Goal: Information Seeking & Learning: Understand process/instructions

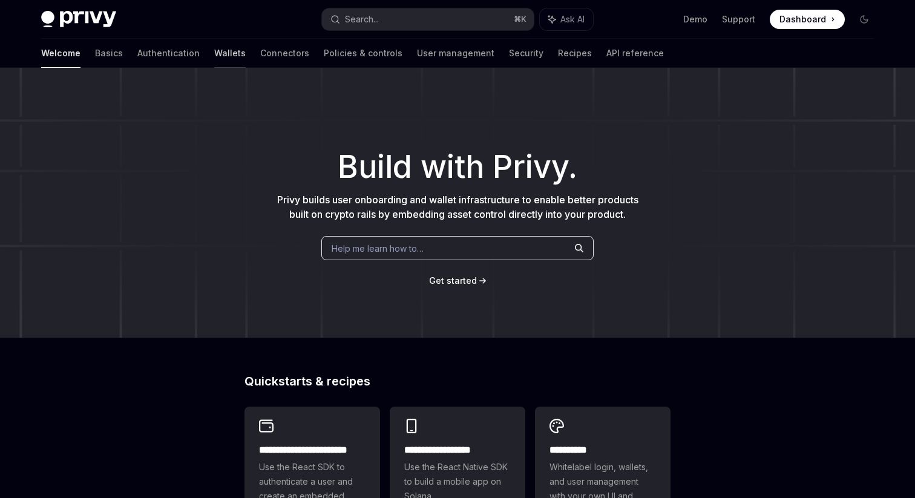
click at [214, 51] on link "Wallets" at bounding box center [229, 53] width 31 height 29
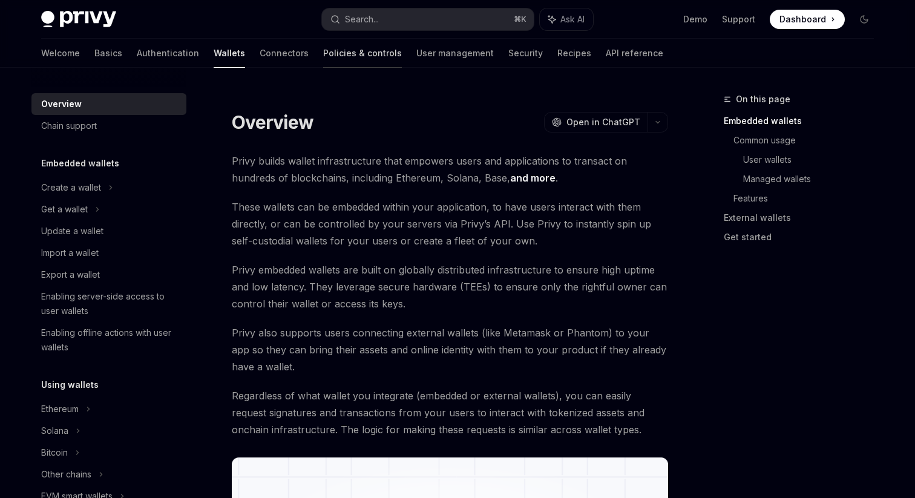
click at [323, 50] on link "Policies & controls" at bounding box center [362, 53] width 79 height 29
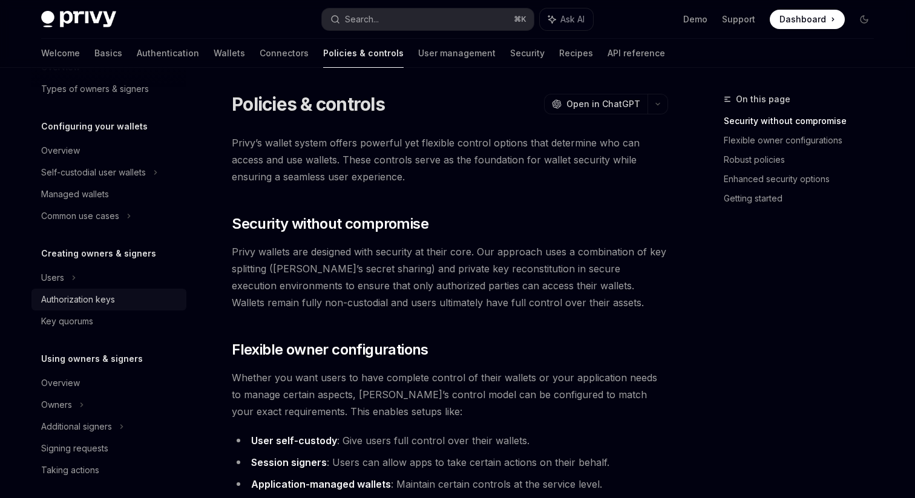
scroll to position [95, 0]
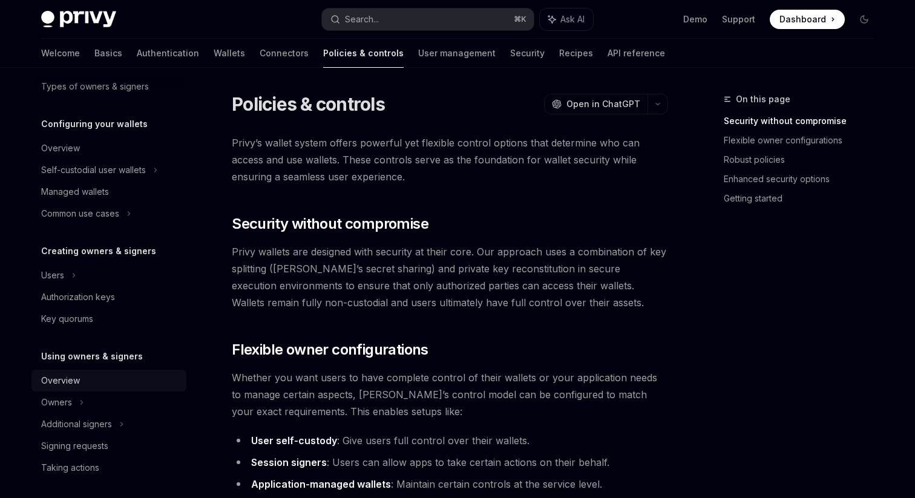
click at [99, 387] on div "Overview" at bounding box center [110, 380] width 138 height 15
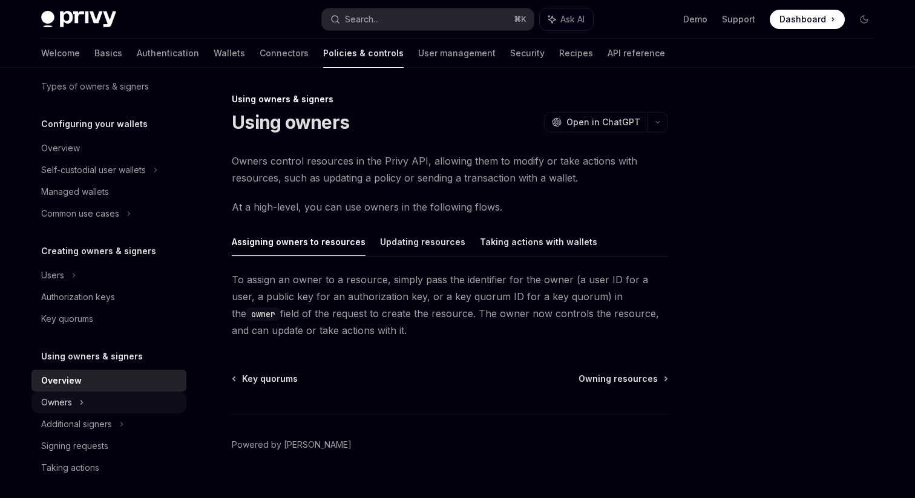
click at [94, 181] on div "Owners" at bounding box center [108, 170] width 155 height 22
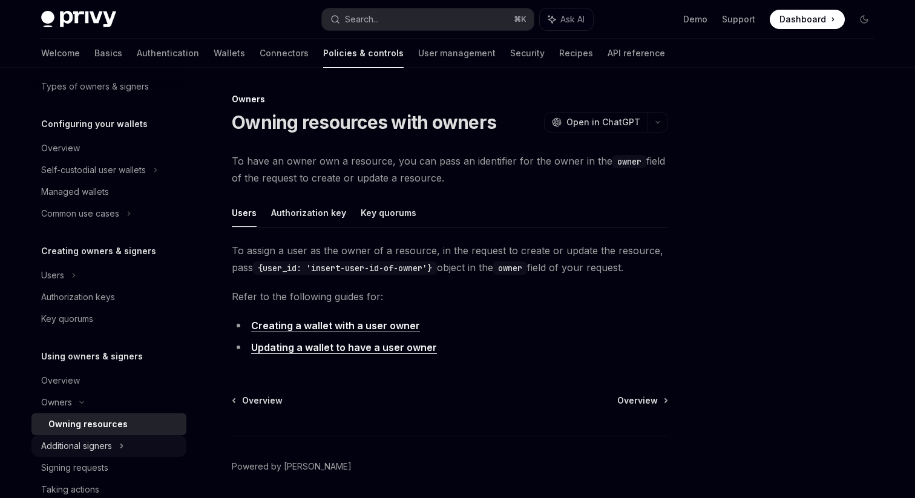
click at [96, 440] on div "Additional signers" at bounding box center [76, 446] width 71 height 15
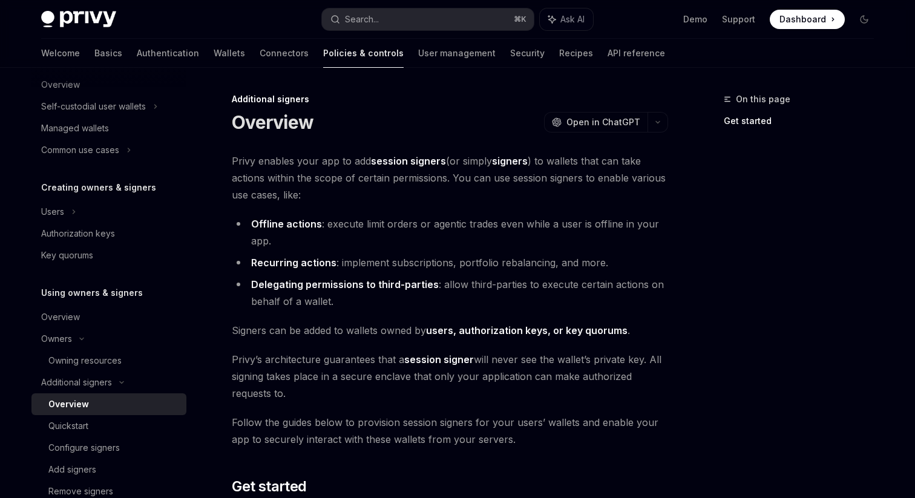
scroll to position [160, 0]
click at [99, 324] on link "Overview" at bounding box center [108, 315] width 155 height 22
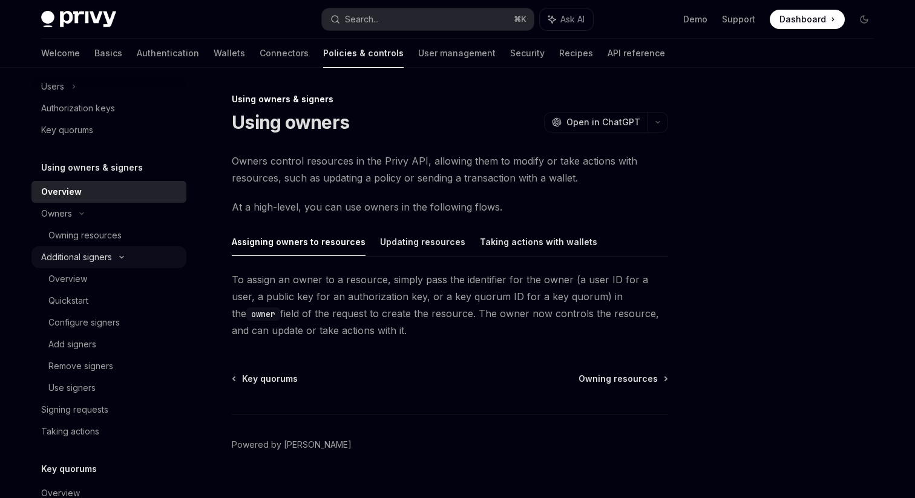
scroll to position [286, 0]
click at [114, 411] on div "Signing requests" at bounding box center [110, 407] width 138 height 15
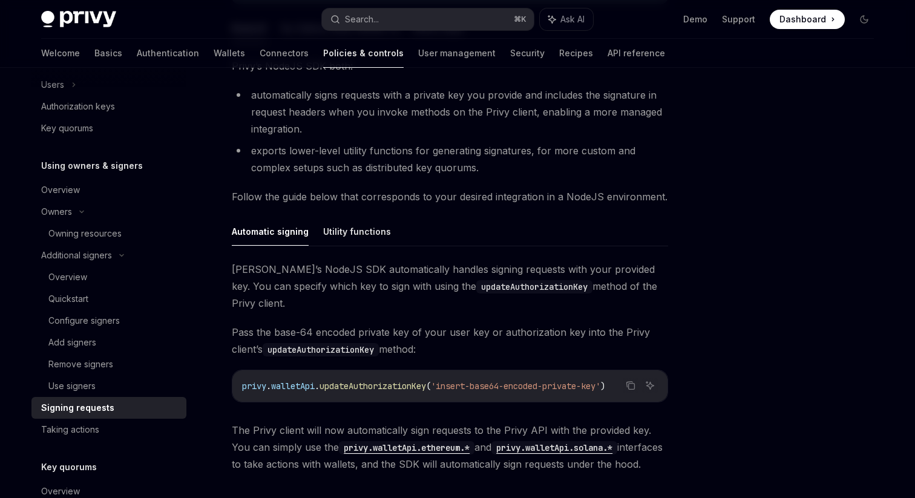
scroll to position [226, 0]
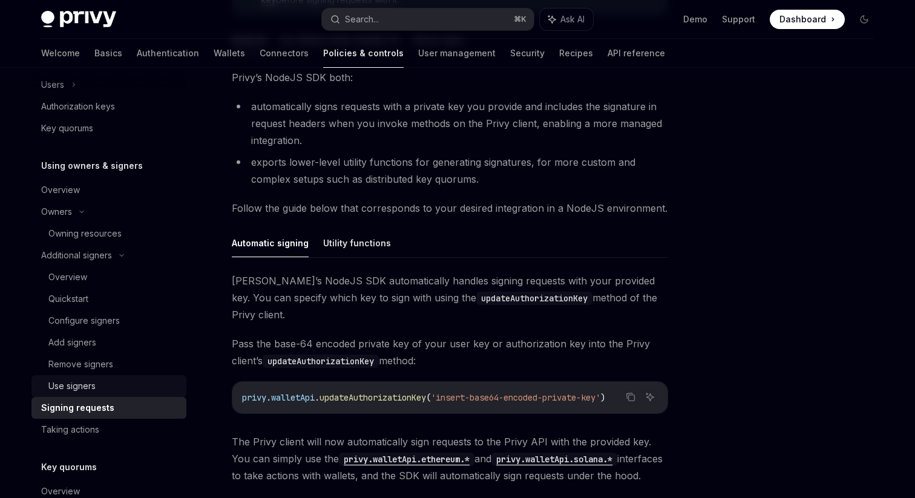
click at [108, 390] on div "Use signers" at bounding box center [113, 386] width 131 height 15
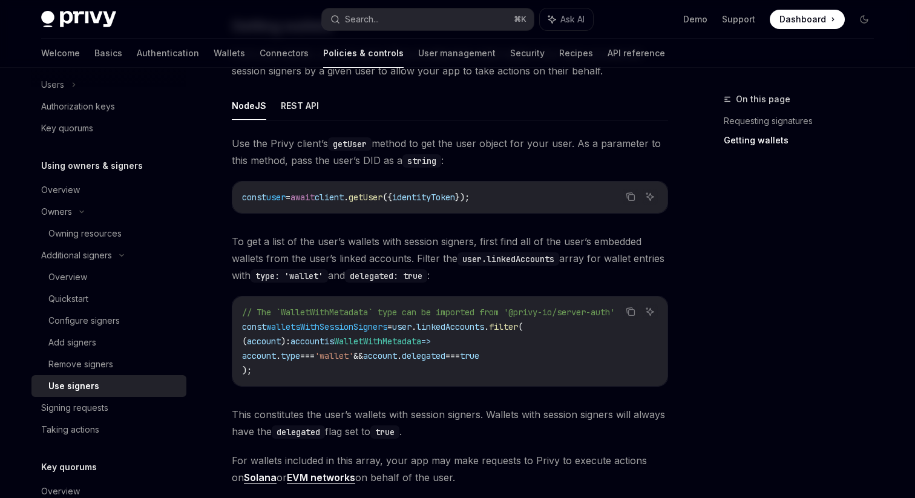
scroll to position [451, 0]
click at [91, 365] on div "Remove signers" at bounding box center [80, 364] width 65 height 15
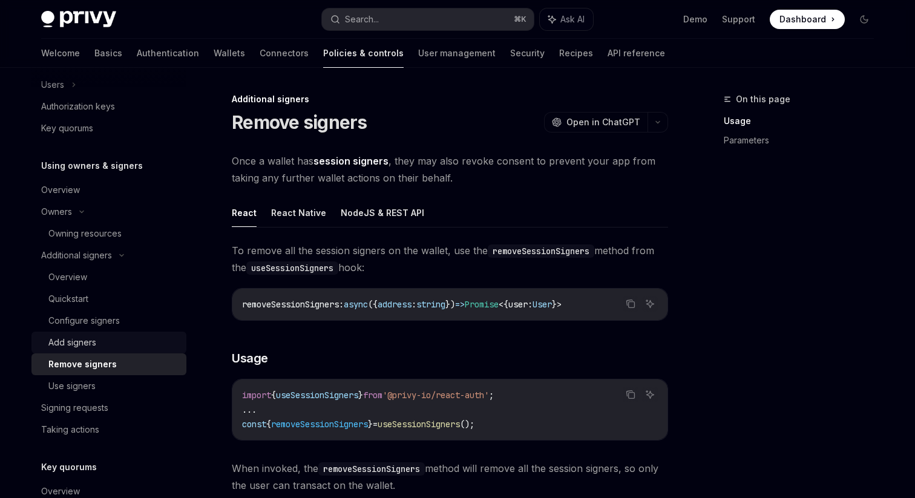
click at [90, 344] on div "Add signers" at bounding box center [72, 342] width 48 height 15
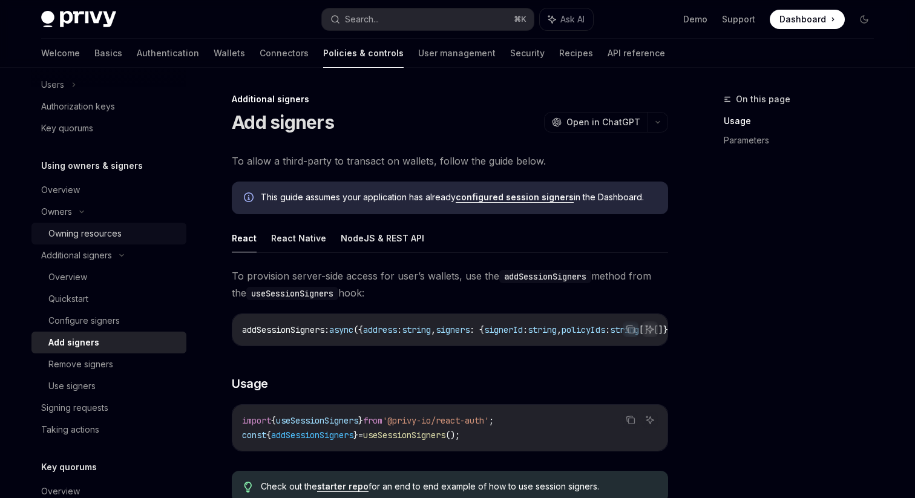
click at [87, 239] on div "Owning resources" at bounding box center [84, 233] width 73 height 15
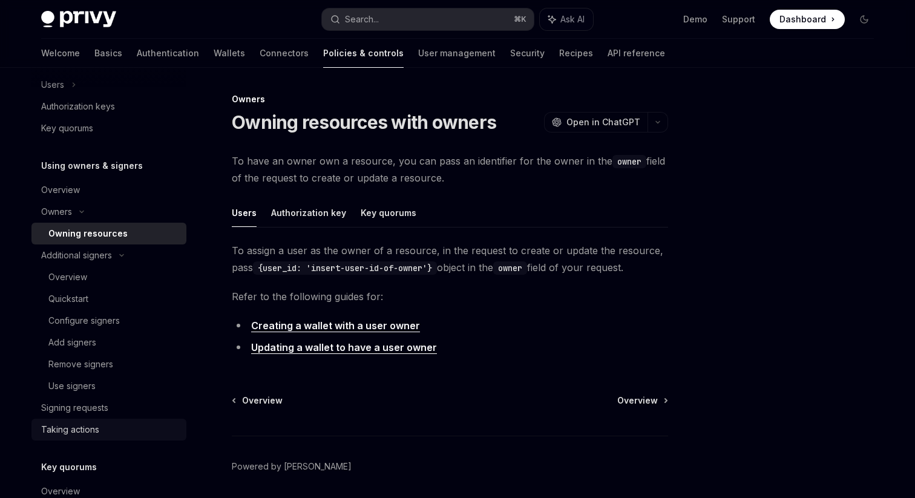
click at [113, 420] on link "Taking actions" at bounding box center [108, 430] width 155 height 22
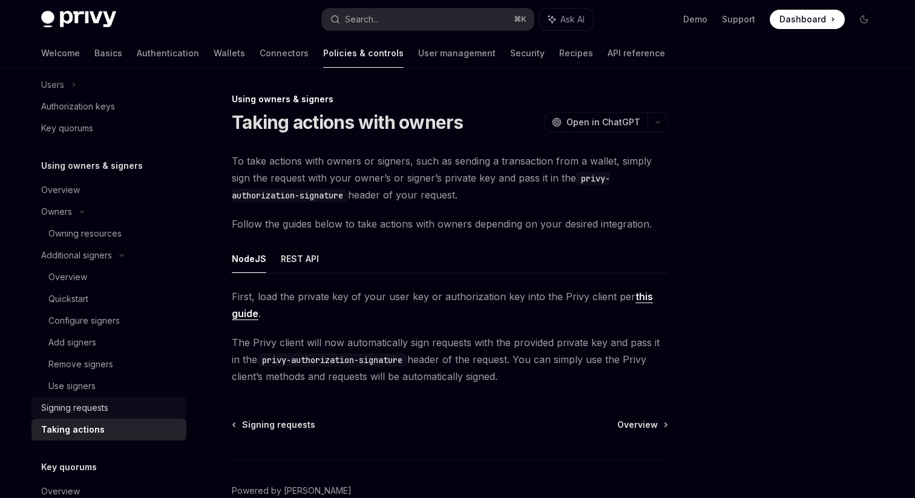
click at [117, 410] on div "Signing requests" at bounding box center [110, 407] width 138 height 15
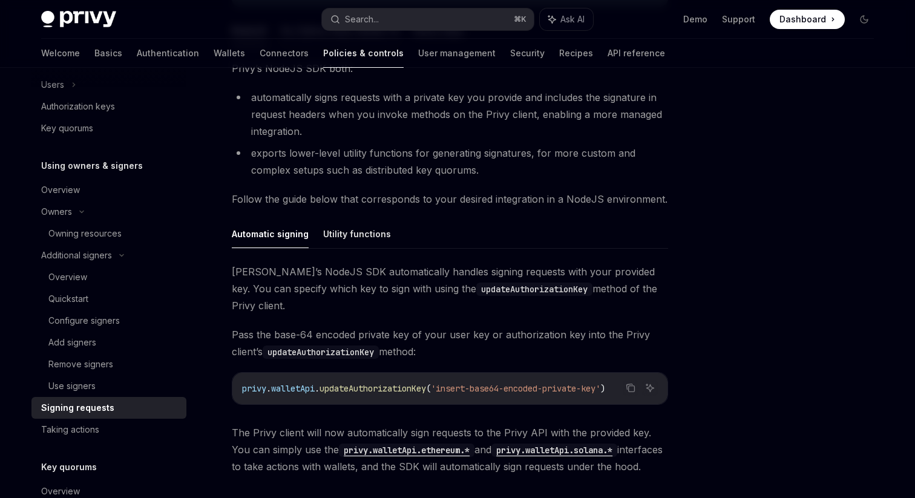
scroll to position [238, 0]
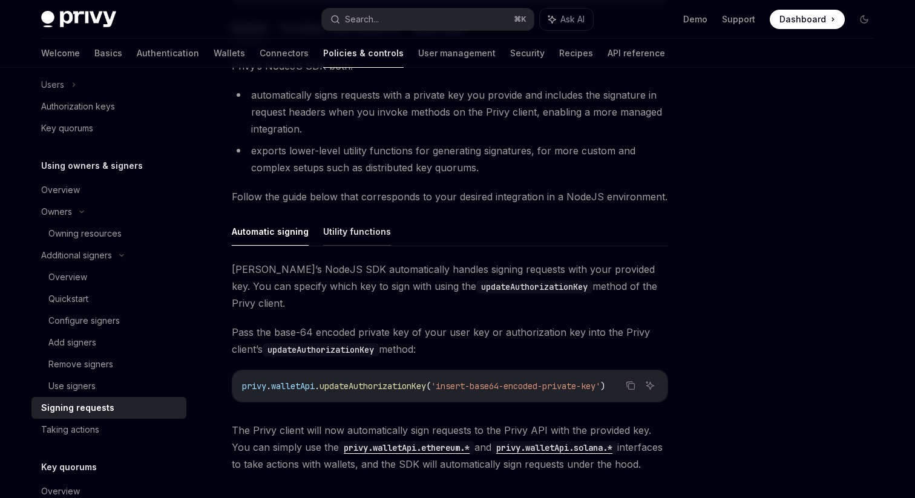
click at [347, 220] on button "Utility functions" at bounding box center [357, 231] width 68 height 28
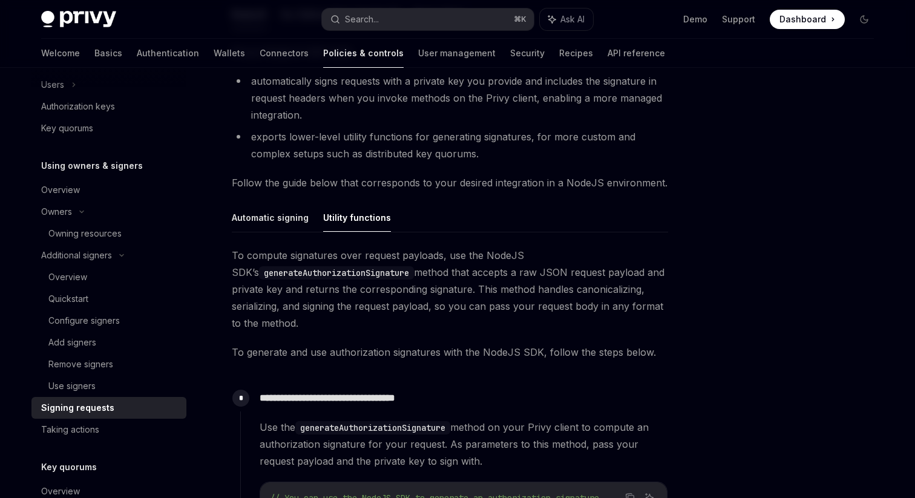
scroll to position [134, 0]
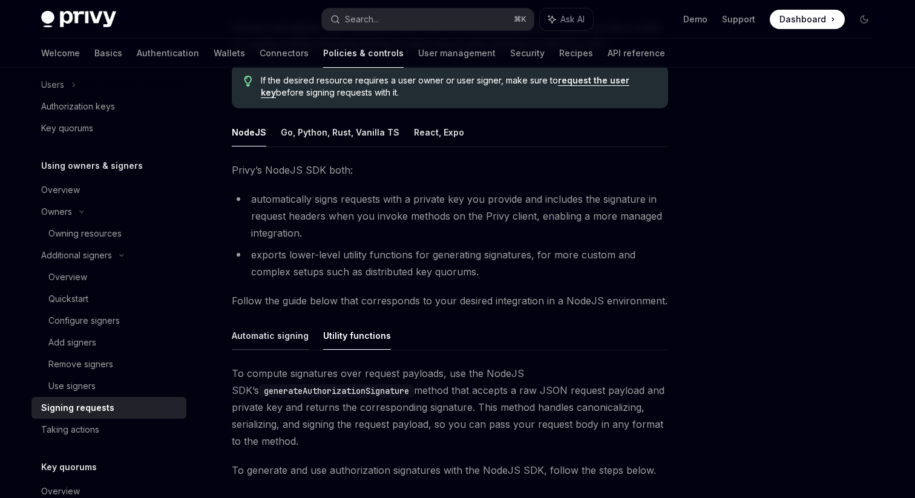
click at [261, 345] on button "Automatic signing" at bounding box center [270, 335] width 77 height 28
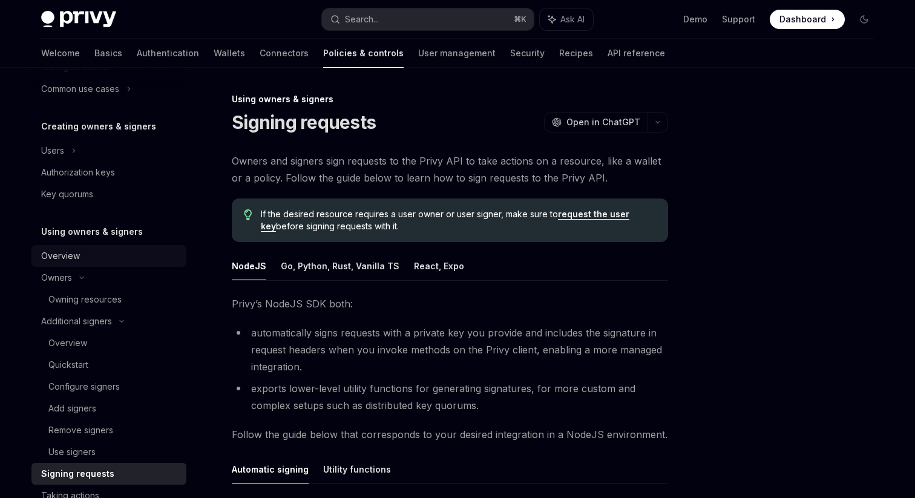
scroll to position [209, 0]
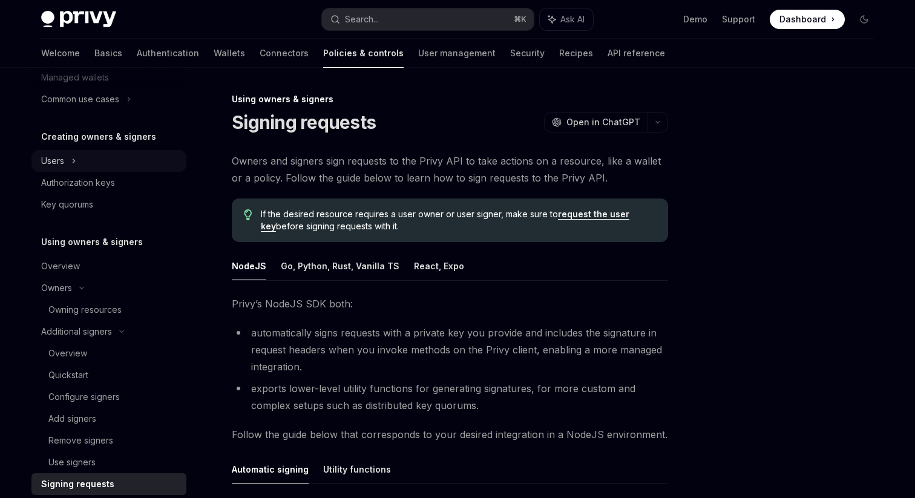
click at [72, 159] on icon at bounding box center [73, 161] width 5 height 15
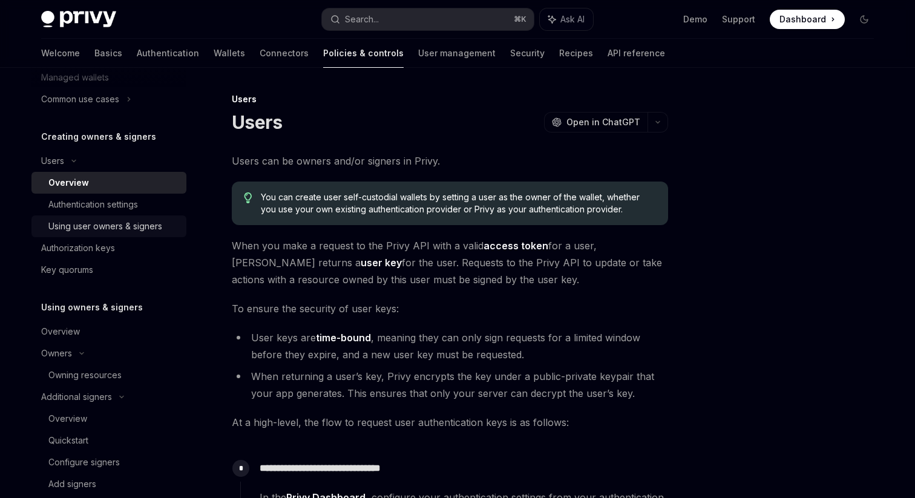
click at [84, 217] on link "Using user owners & signers" at bounding box center [108, 226] width 155 height 22
type textarea "*"
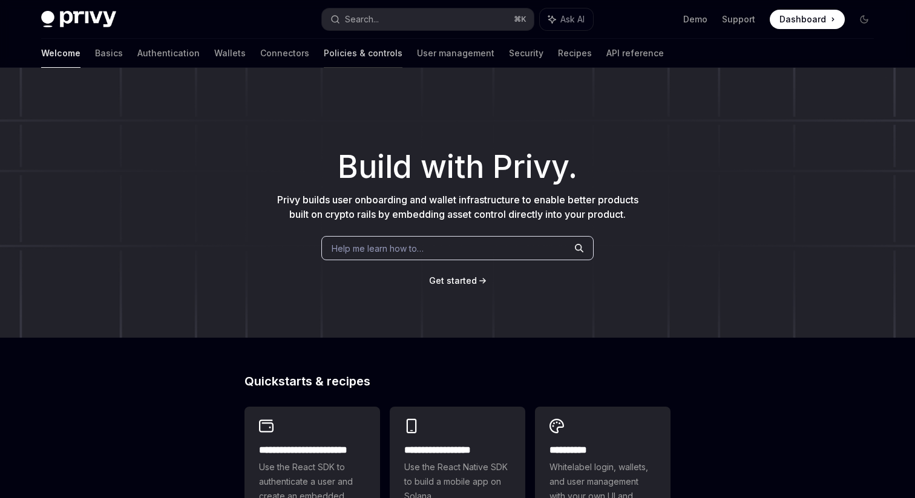
click at [324, 49] on link "Policies & controls" at bounding box center [363, 53] width 79 height 29
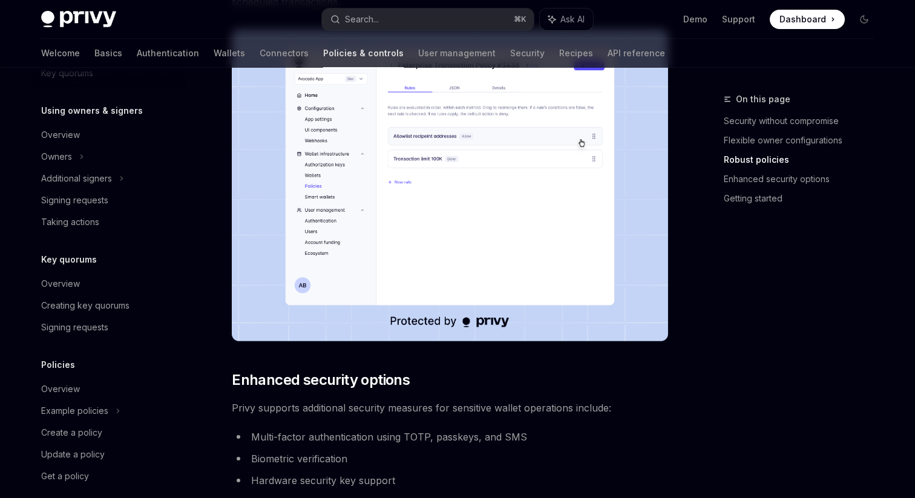
scroll to position [354, 0]
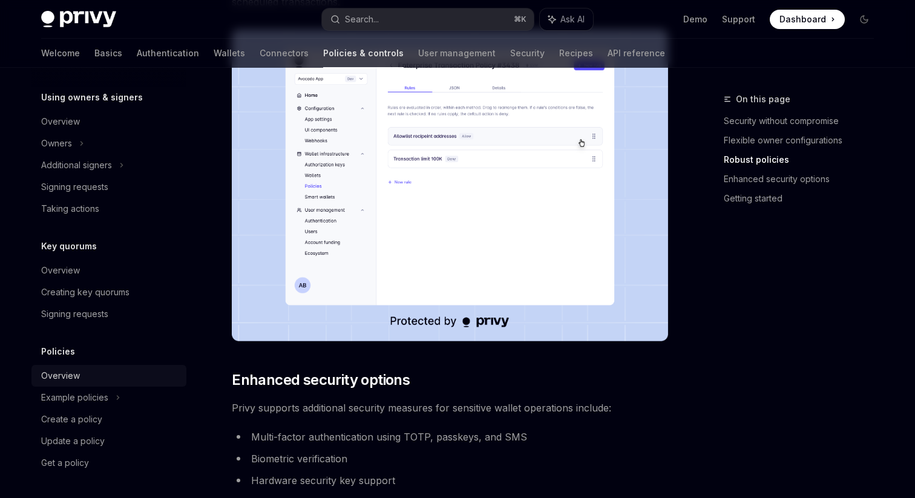
click at [77, 370] on div "Overview" at bounding box center [60, 375] width 39 height 15
type textarea "*"
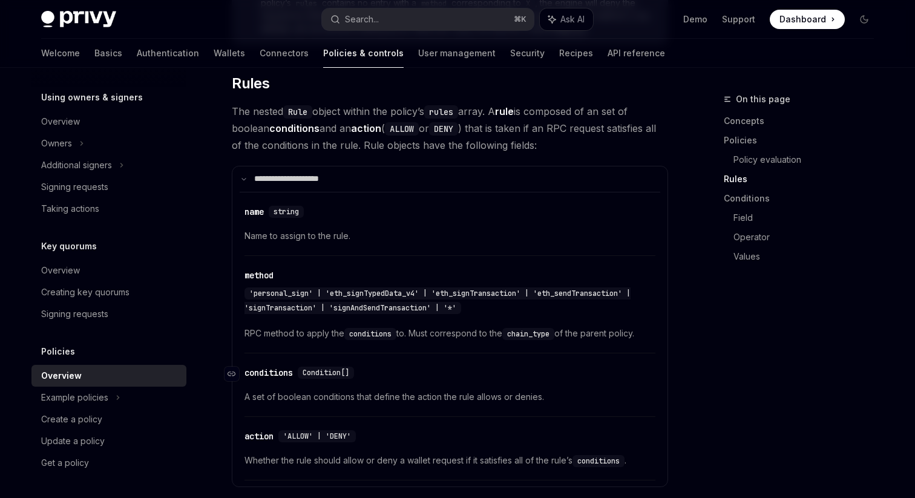
scroll to position [1762, 0]
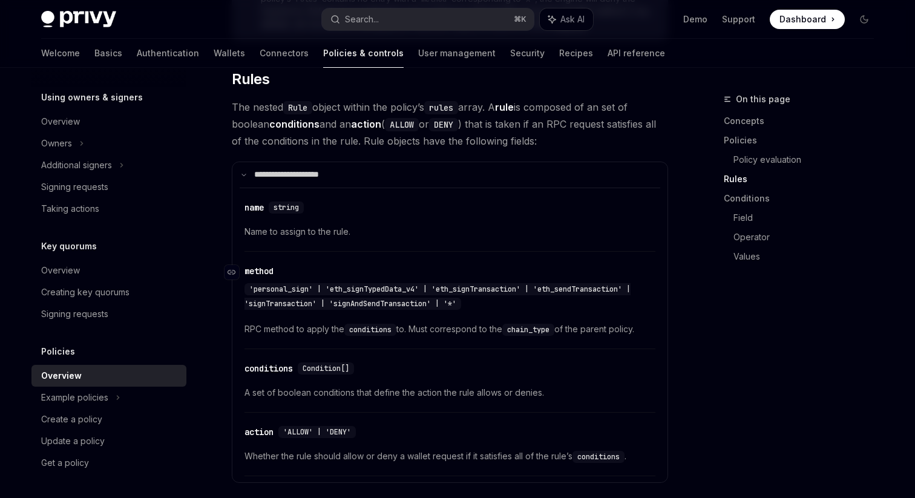
click at [453, 301] on span "'personal_sign' | 'eth_signTypedData_v4' | 'eth_signTransaction' | 'eth_sendTra…" at bounding box center [437, 296] width 386 height 24
click at [503, 305] on div "'personal_sign' | 'eth_signTypedData_v4' | 'eth_signTransaction' | 'eth_sendTra…" at bounding box center [443, 296] width 399 height 29
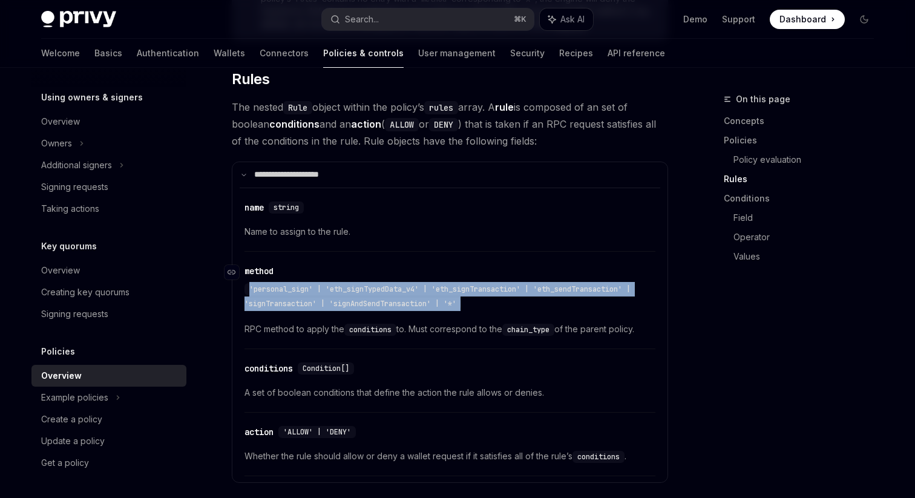
click at [466, 305] on div "'personal_sign' | 'eth_signTypedData_v4' | 'eth_signTransaction' | 'eth_sendTra…" at bounding box center [437, 296] width 386 height 27
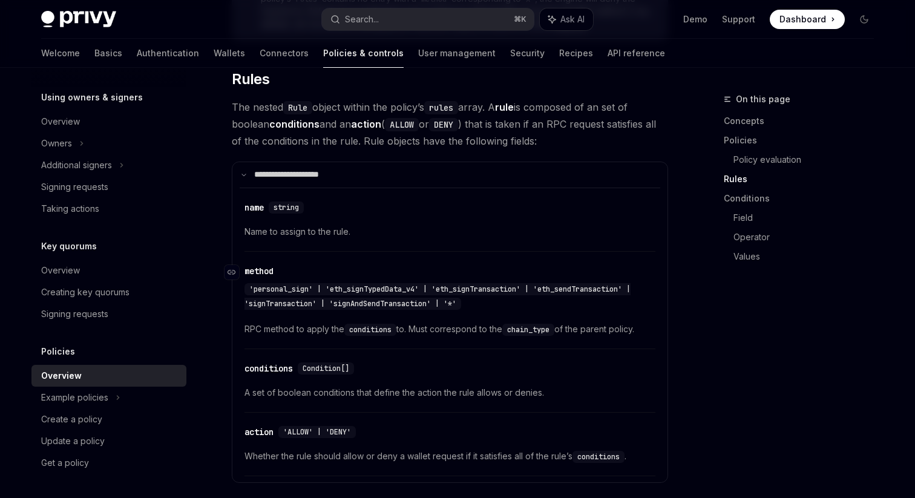
click at [466, 305] on div "'personal_sign' | 'eth_signTypedData_v4' | 'eth_signTransaction' | 'eth_sendTra…" at bounding box center [437, 296] width 386 height 27
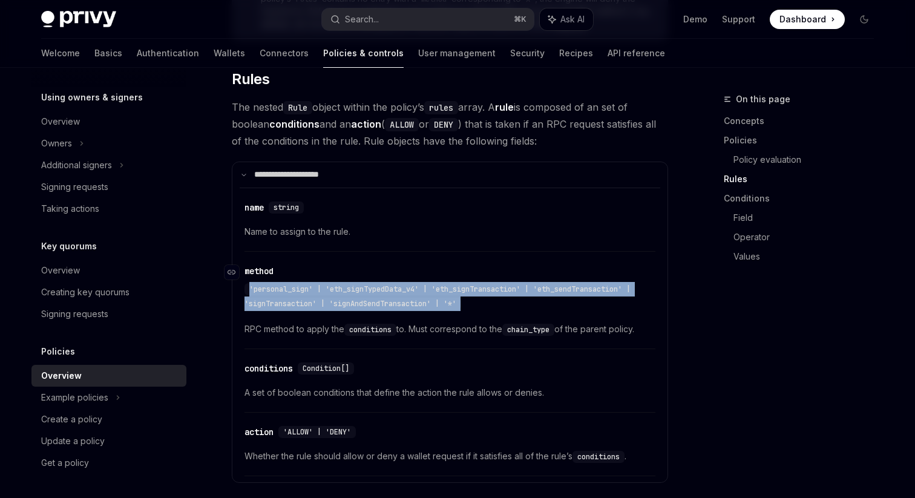
click at [442, 307] on div "'personal_sign' | 'eth_signTypedData_v4' | 'eth_signTransaction' | 'eth_sendTra…" at bounding box center [437, 296] width 386 height 27
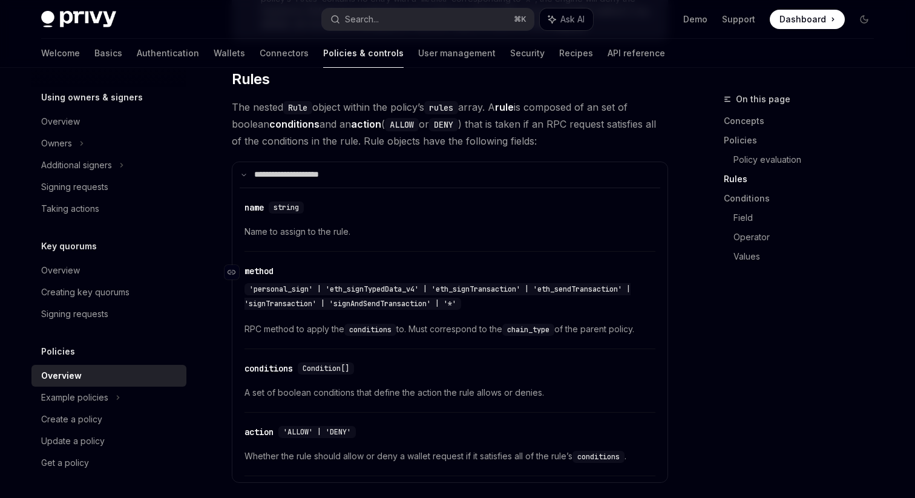
click at [442, 307] on div "'personal_sign' | 'eth_signTypedData_v4' | 'eth_signTransaction' | 'eth_sendTra…" at bounding box center [437, 296] width 386 height 27
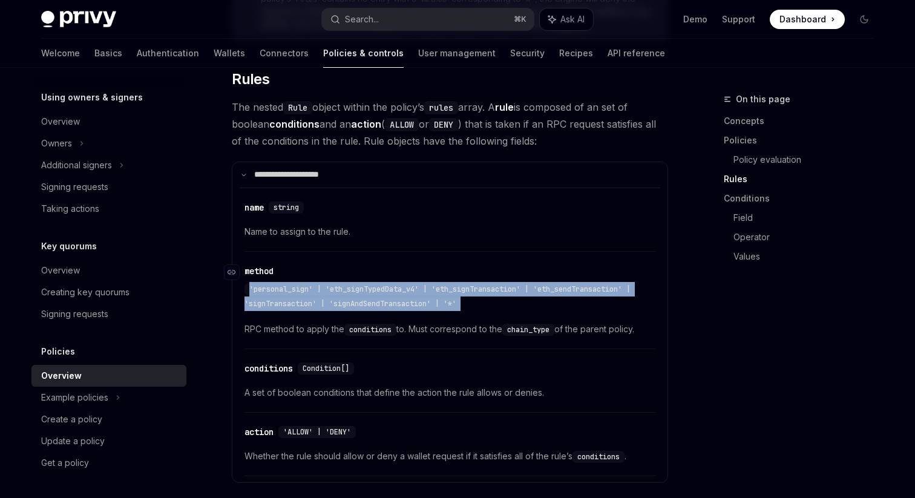
click at [451, 305] on span "'personal_sign' | 'eth_signTypedData_v4' | 'eth_signTransaction' | 'eth_sendTra…" at bounding box center [437, 296] width 386 height 24
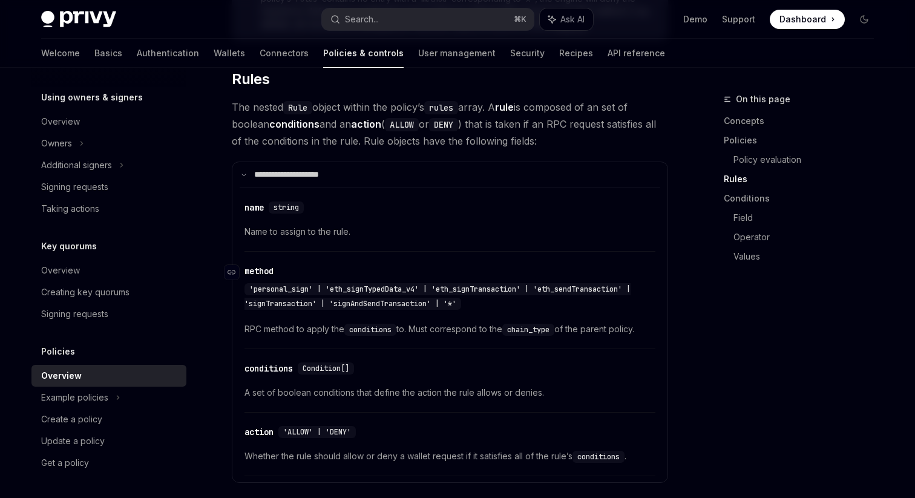
click at [451, 305] on span "'personal_sign' | 'eth_signTypedData_v4' | 'eth_signTransaction' | 'eth_sendTra…" at bounding box center [437, 296] width 386 height 24
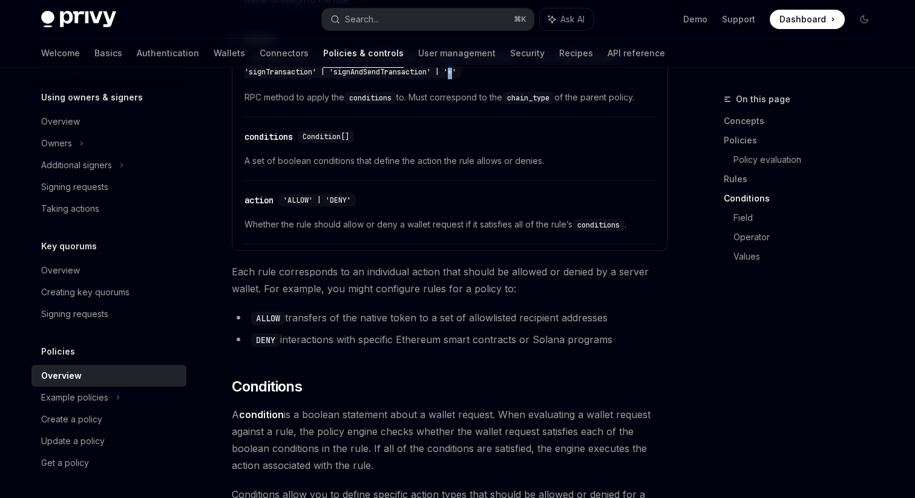
scroll to position [1978, 0]
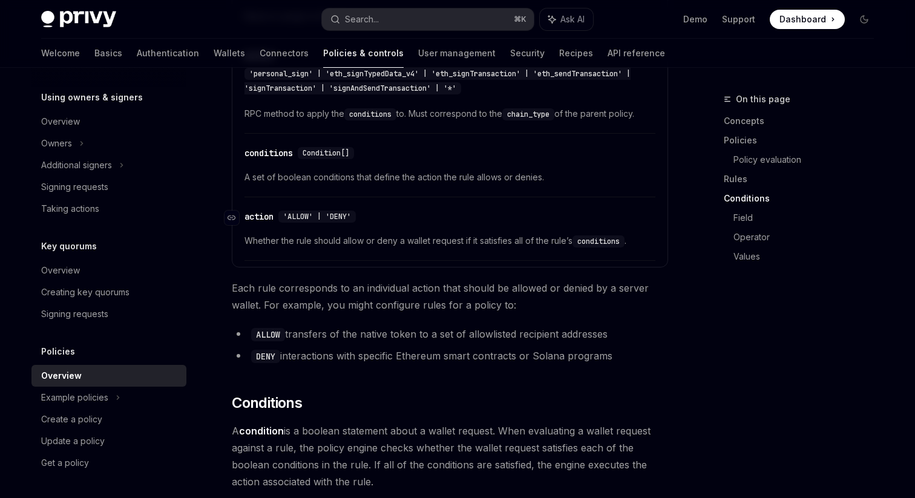
click at [307, 215] on span "'ALLOW' | 'DENY'" at bounding box center [317, 217] width 68 height 10
click at [342, 218] on span "'ALLOW' | 'DENY'" at bounding box center [317, 217] width 68 height 10
click at [332, 157] on div "Condition[]" at bounding box center [326, 153] width 56 height 12
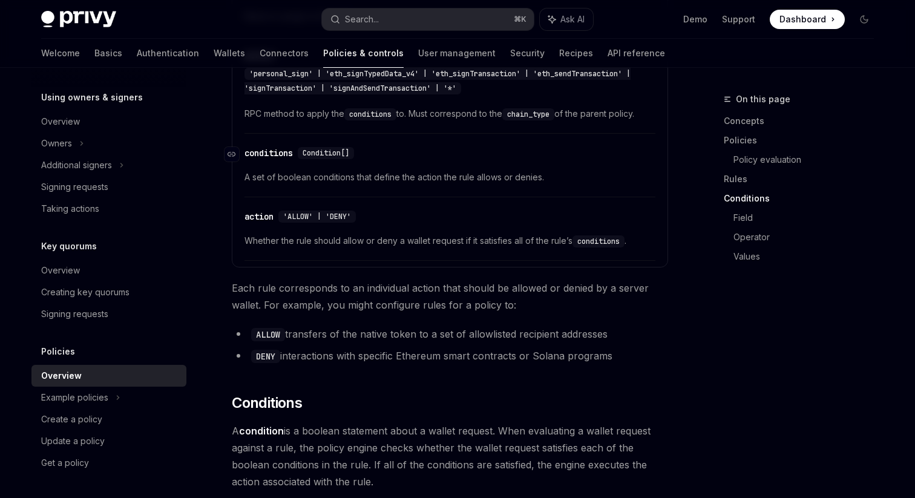
click at [332, 157] on div "Condition[]" at bounding box center [326, 153] width 56 height 12
click at [327, 148] on span "Condition[]" at bounding box center [325, 153] width 47 height 10
click at [345, 150] on span "Condition[]" at bounding box center [325, 153] width 47 height 10
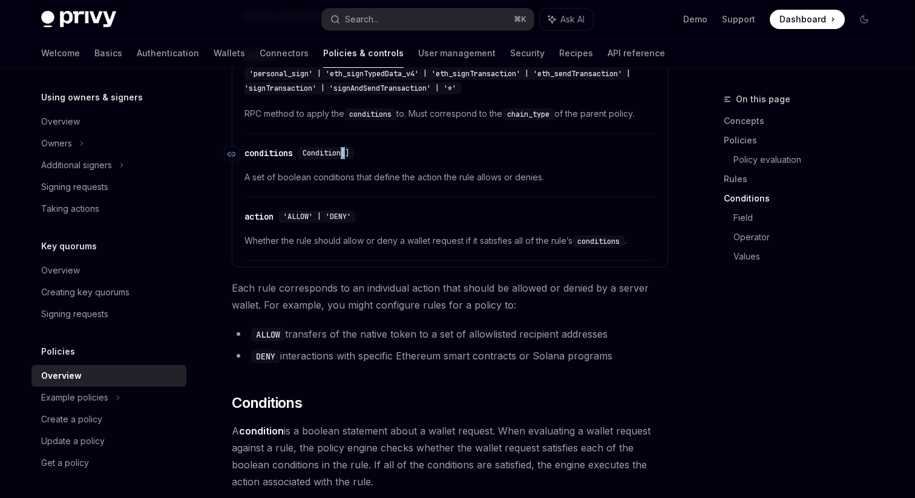
click at [347, 149] on span "Condition[]" at bounding box center [325, 153] width 47 height 10
click at [349, 150] on span "Condition[]" at bounding box center [325, 153] width 47 height 10
click at [345, 151] on span "Condition[]" at bounding box center [325, 153] width 47 height 10
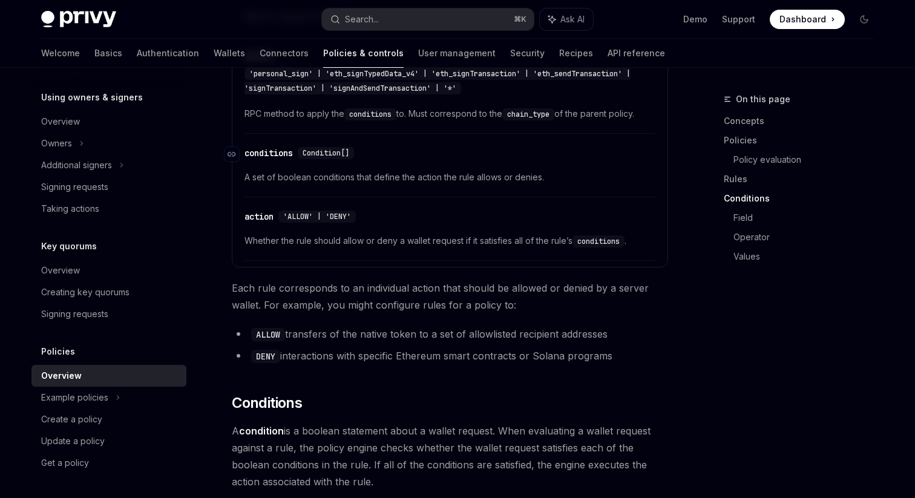
click at [345, 151] on span "Condition[]" at bounding box center [325, 153] width 47 height 10
click at [354, 151] on div "Condition[]" at bounding box center [326, 153] width 56 height 12
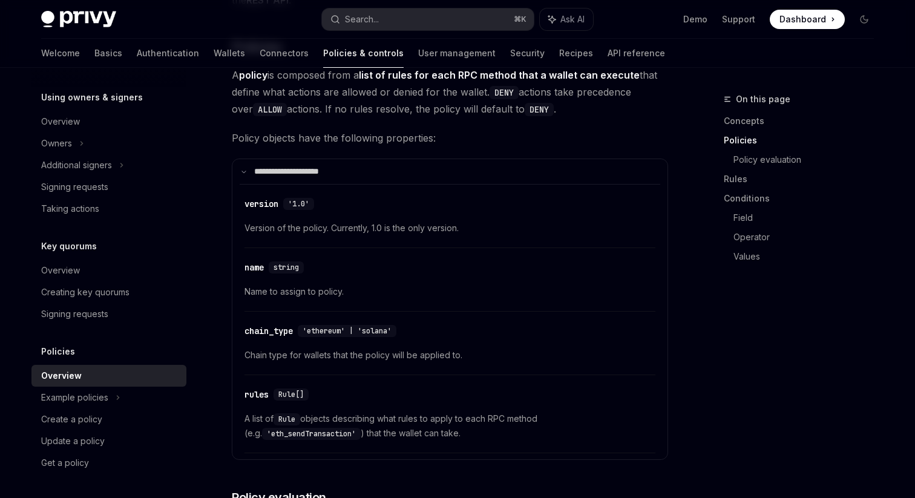
scroll to position [921, 0]
click at [364, 336] on div "'ethereum' | 'solana'" at bounding box center [347, 331] width 99 height 12
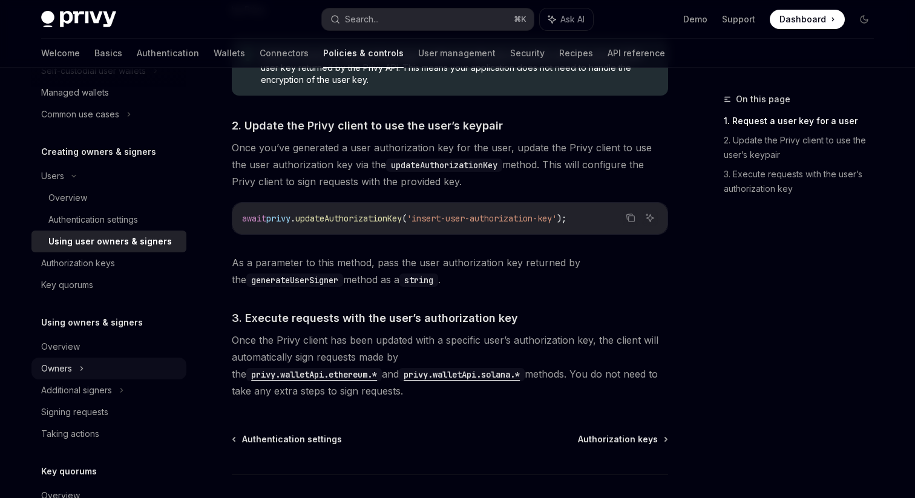
scroll to position [197, 0]
click at [153, 76] on icon at bounding box center [155, 68] width 5 height 15
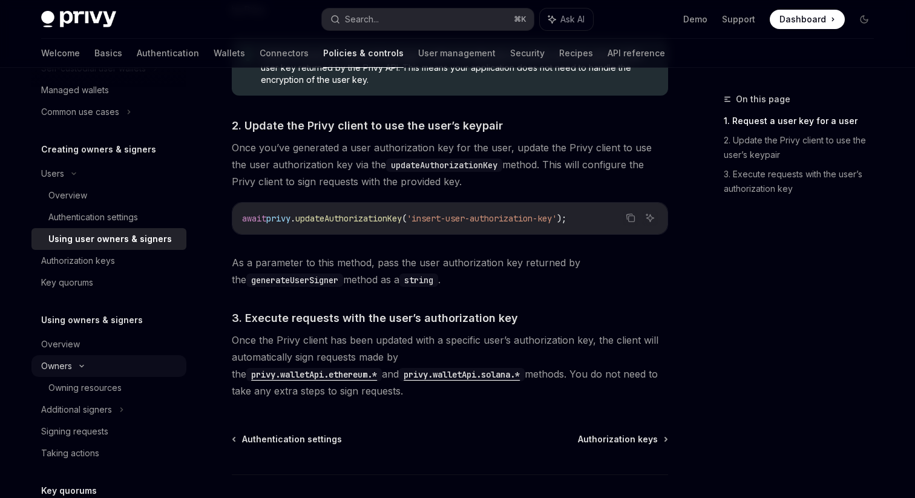
scroll to position [42, 0]
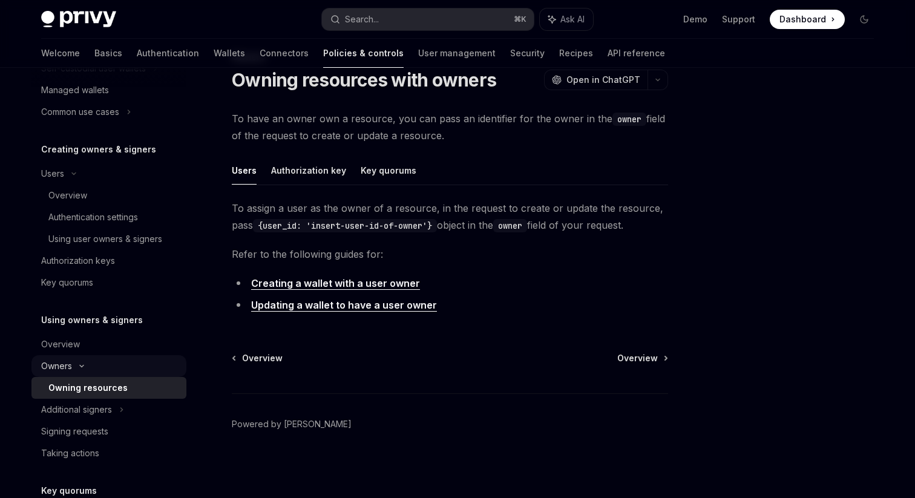
click at [87, 79] on div "Owners" at bounding box center [108, 68] width 155 height 22
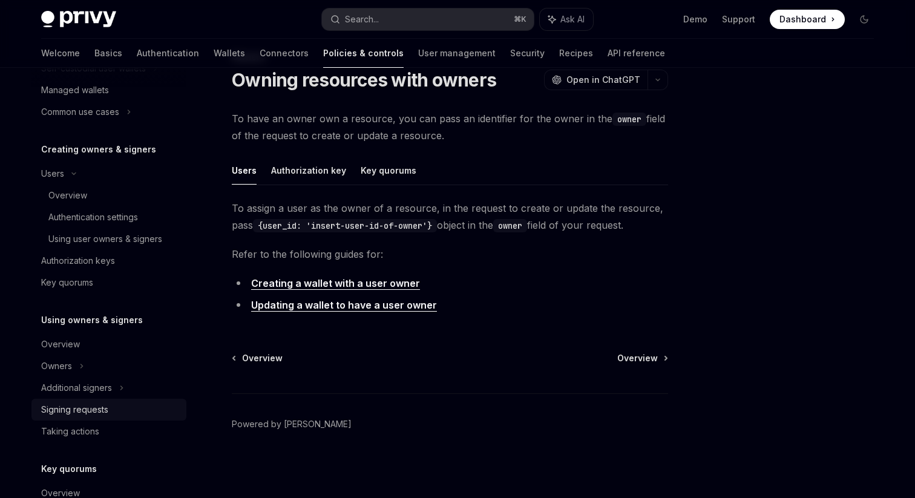
click at [90, 410] on div "Signing requests" at bounding box center [74, 409] width 67 height 15
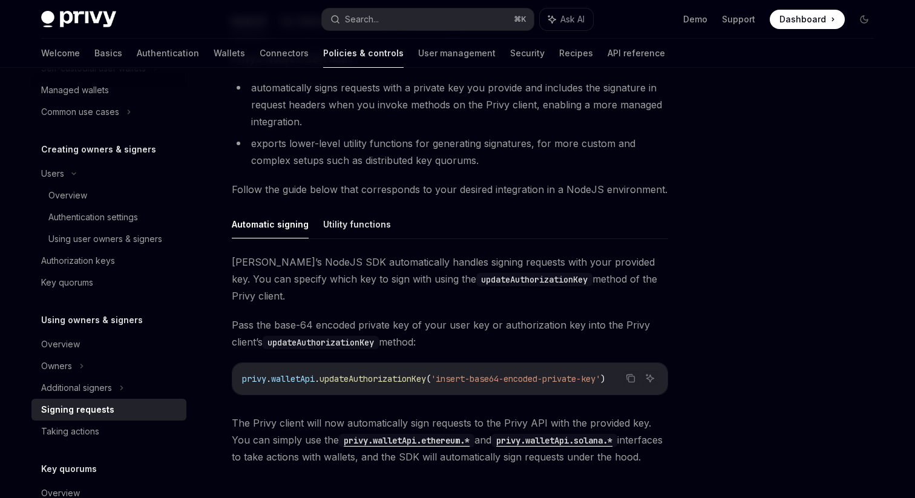
scroll to position [244, 0]
click at [70, 76] on div "Owners" at bounding box center [93, 68] width 105 height 15
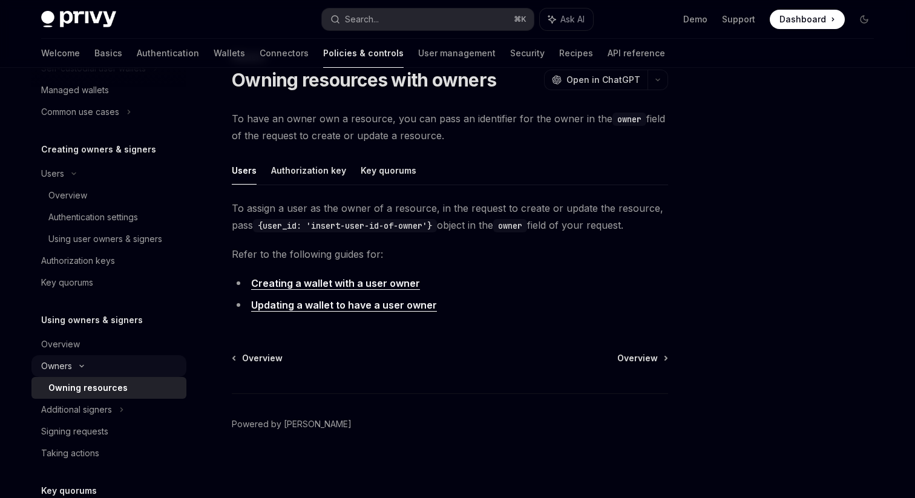
click at [76, 367] on icon at bounding box center [81, 366] width 15 height 5
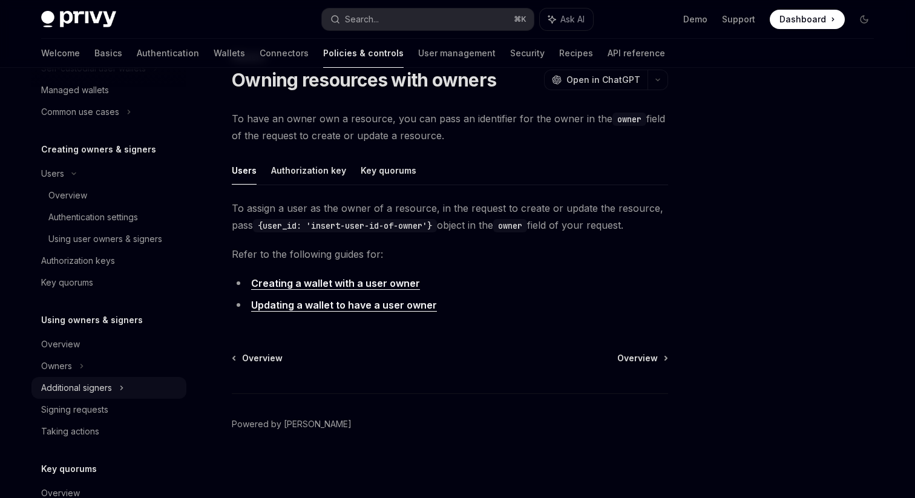
click at [112, 393] on div "Additional signers" at bounding box center [76, 388] width 71 height 15
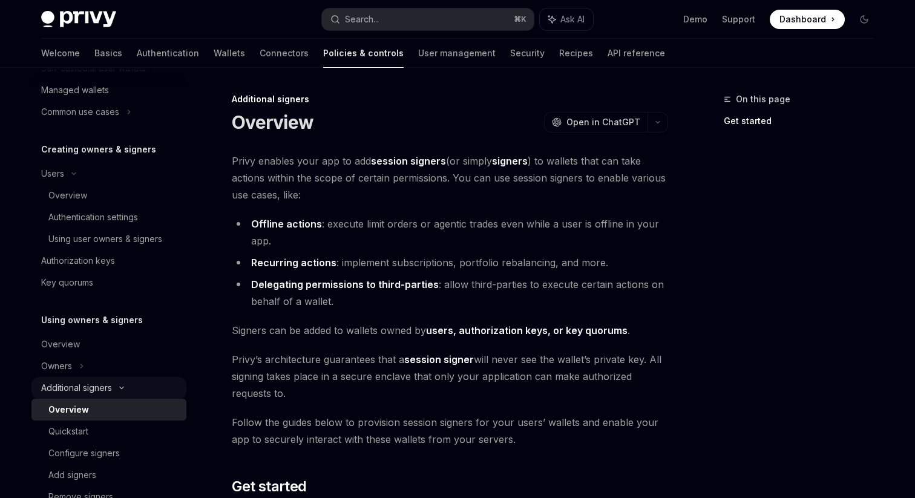
click at [112, 393] on div "Additional signers" at bounding box center [76, 388] width 71 height 15
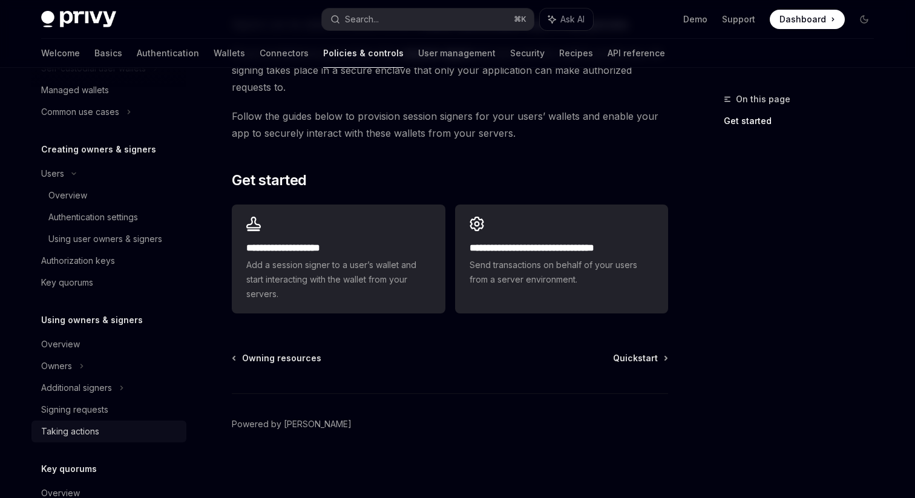
scroll to position [419, 0]
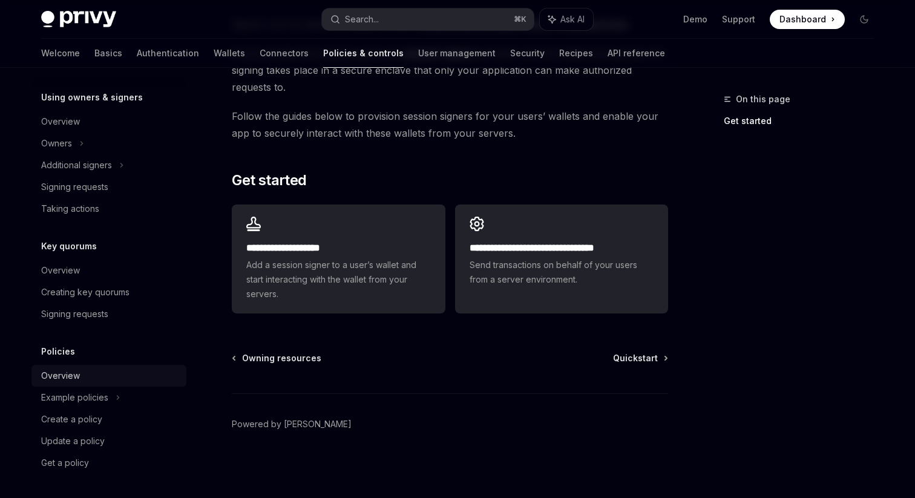
click at [73, 379] on div "Overview" at bounding box center [60, 375] width 39 height 15
click at [80, 375] on div "Overview" at bounding box center [110, 375] width 138 height 15
type textarea "*"
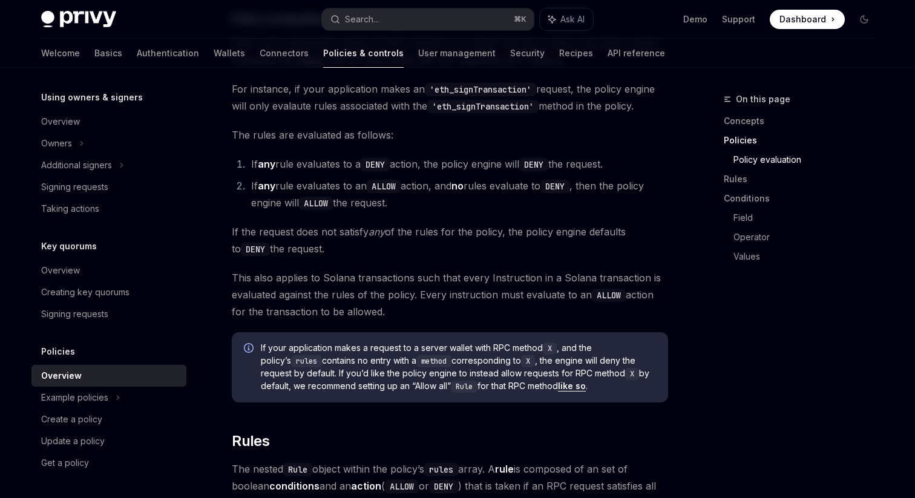
scroll to position [1423, 0]
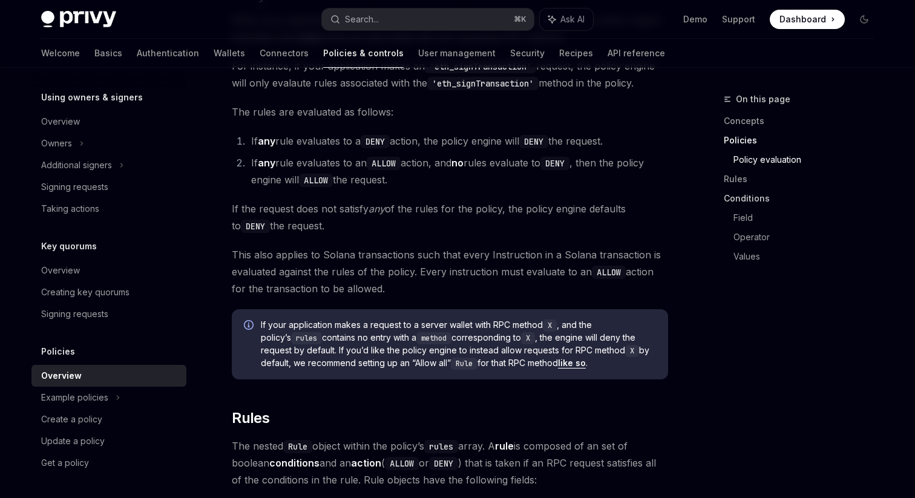
click at [753, 200] on link "Conditions" at bounding box center [804, 198] width 160 height 19
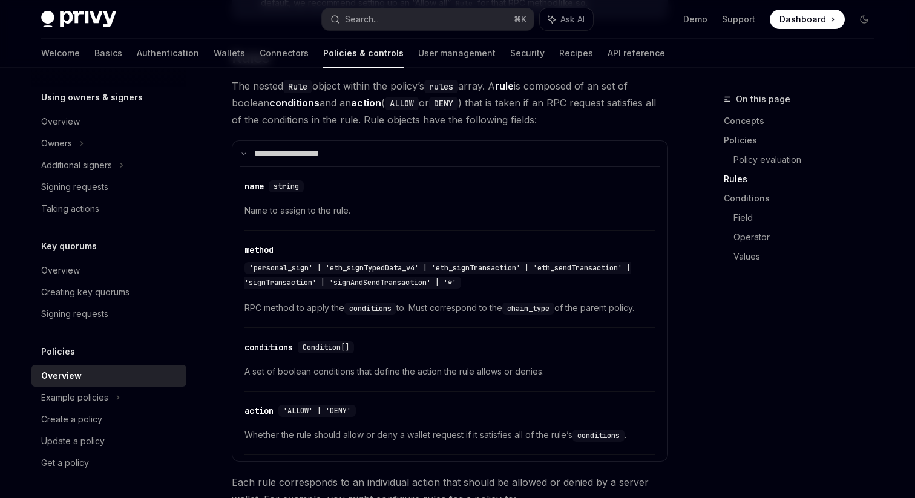
scroll to position [1781, 0]
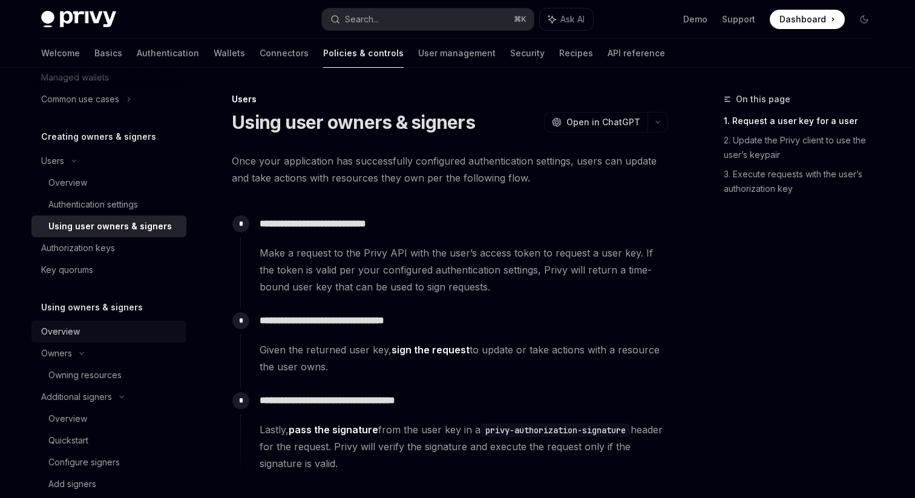
scroll to position [572, 0]
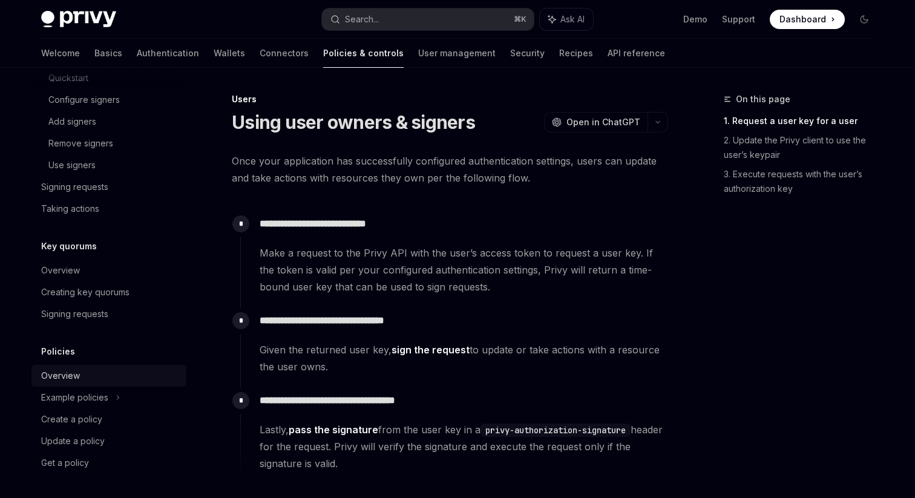
click at [73, 374] on div "Overview" at bounding box center [60, 375] width 39 height 15
type textarea "*"
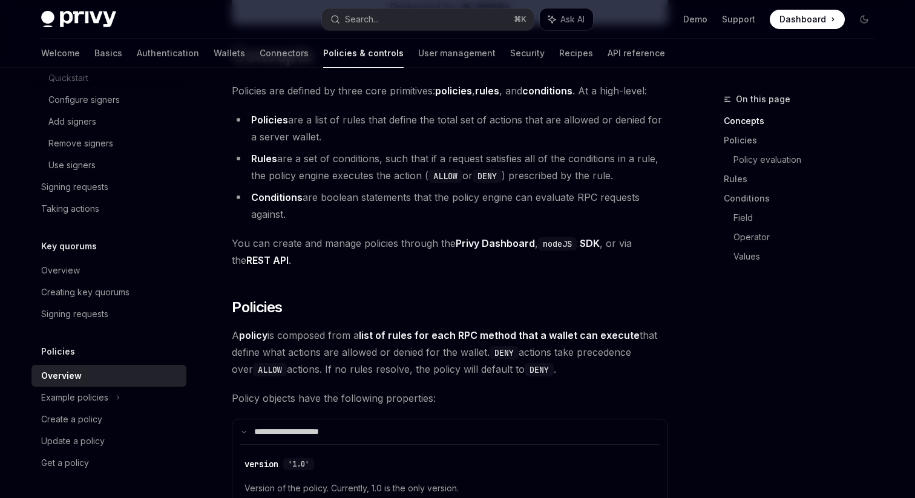
scroll to position [670, 0]
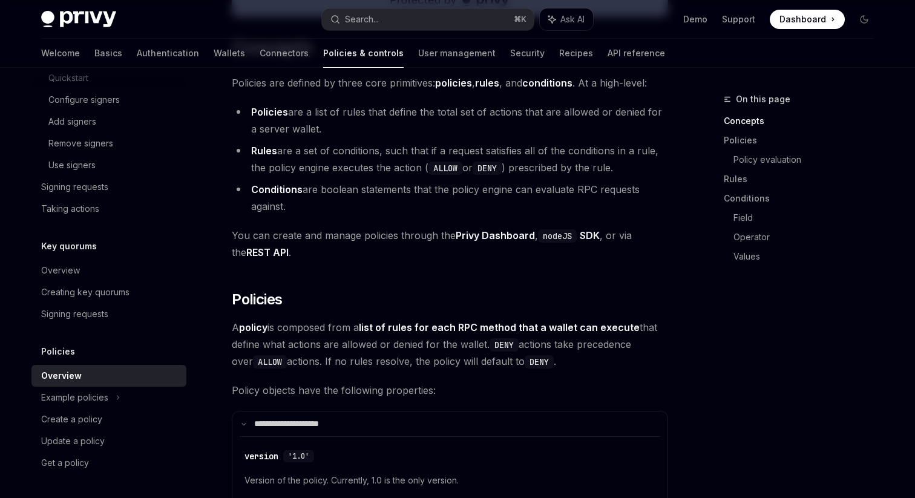
click at [370, 348] on span "A policy is composed from a list of rules for each RPC method that a wallet can…" at bounding box center [450, 344] width 436 height 51
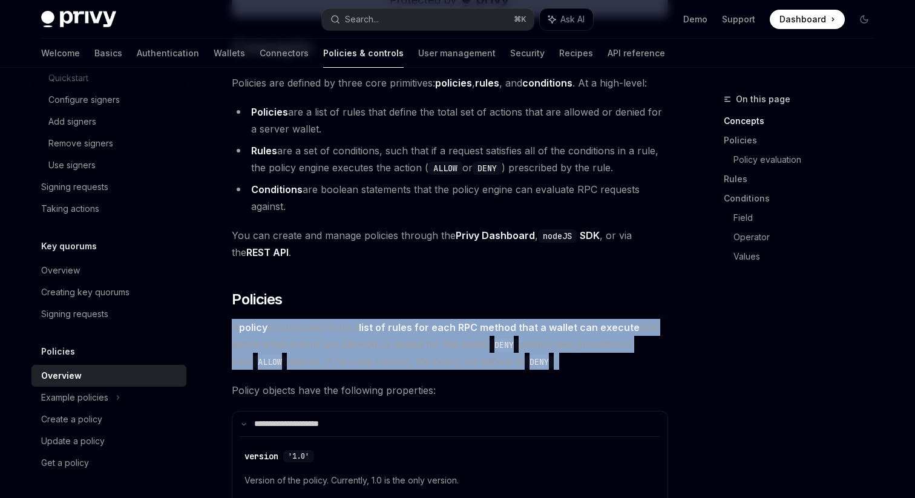
click at [398, 349] on span "A policy is composed from a list of rules for each RPC method that a wallet can…" at bounding box center [450, 344] width 436 height 51
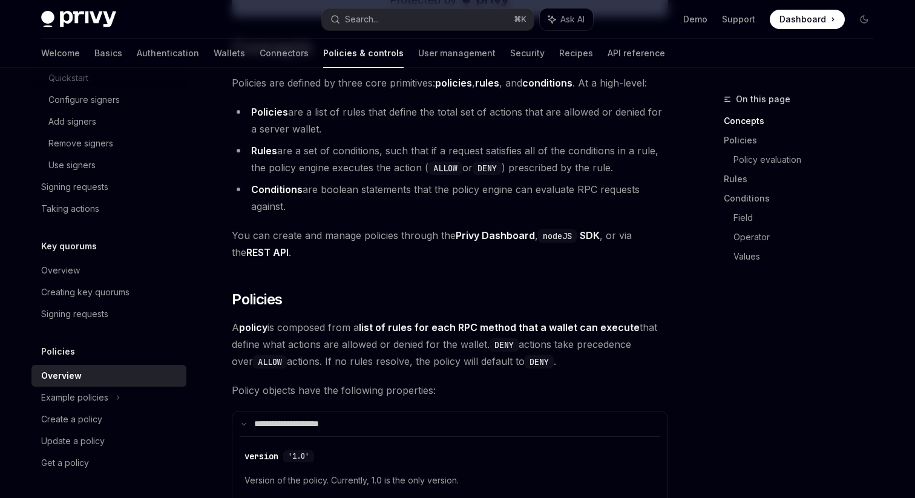
click at [398, 349] on span "A policy is composed from a list of rules for each RPC method that a wallet can…" at bounding box center [450, 344] width 436 height 51
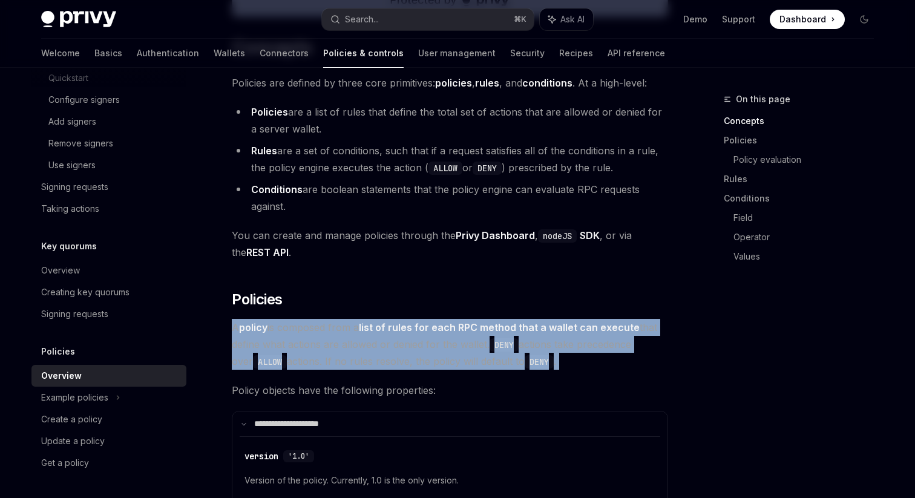
click at [388, 368] on span "A policy is composed from a list of rules for each RPC method that a wallet can…" at bounding box center [450, 344] width 436 height 51
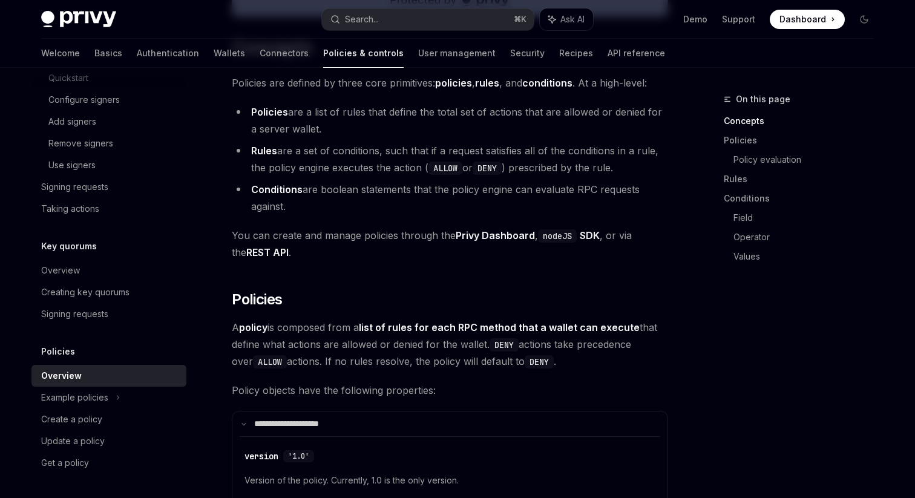
click at [388, 368] on span "A policy is composed from a list of rules for each RPC method that a wallet can…" at bounding box center [450, 344] width 436 height 51
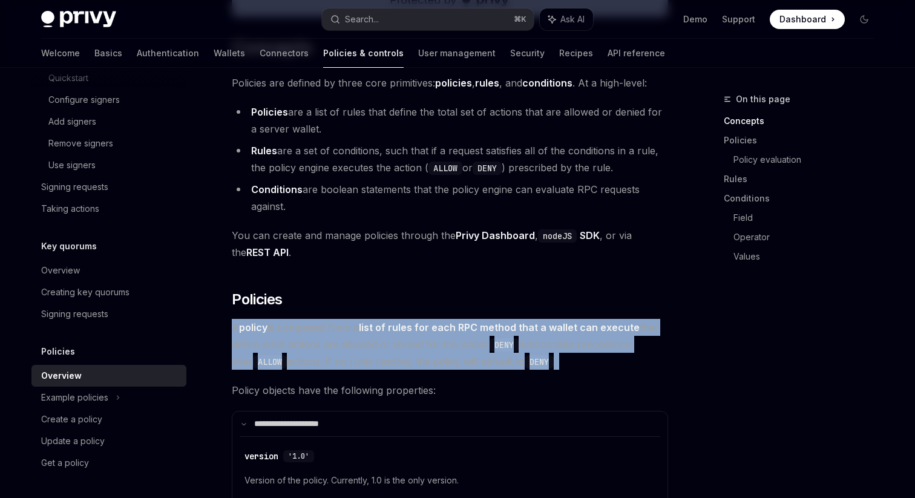
click at [402, 359] on span "A policy is composed from a list of rules for each RPC method that a wallet can…" at bounding box center [450, 344] width 436 height 51
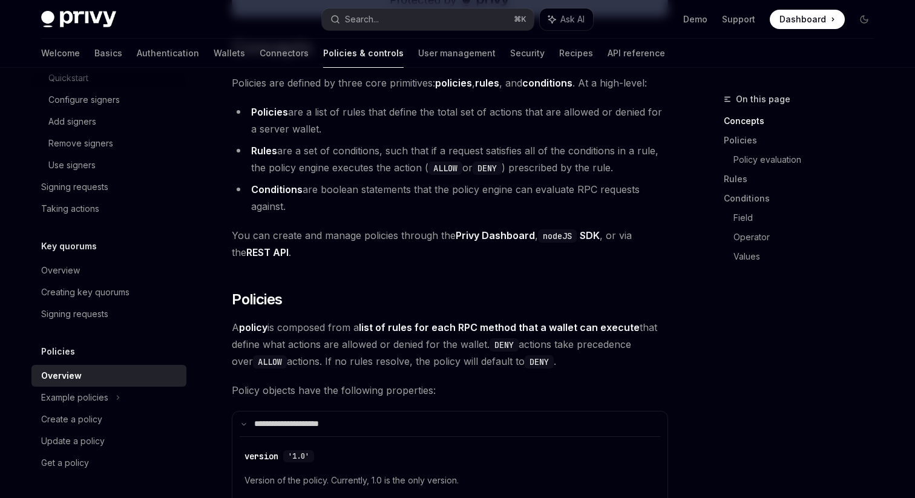
click at [402, 359] on span "A policy is composed from a list of rules for each RPC method that a wallet can…" at bounding box center [450, 344] width 436 height 51
